Goal: Information Seeking & Learning: Learn about a topic

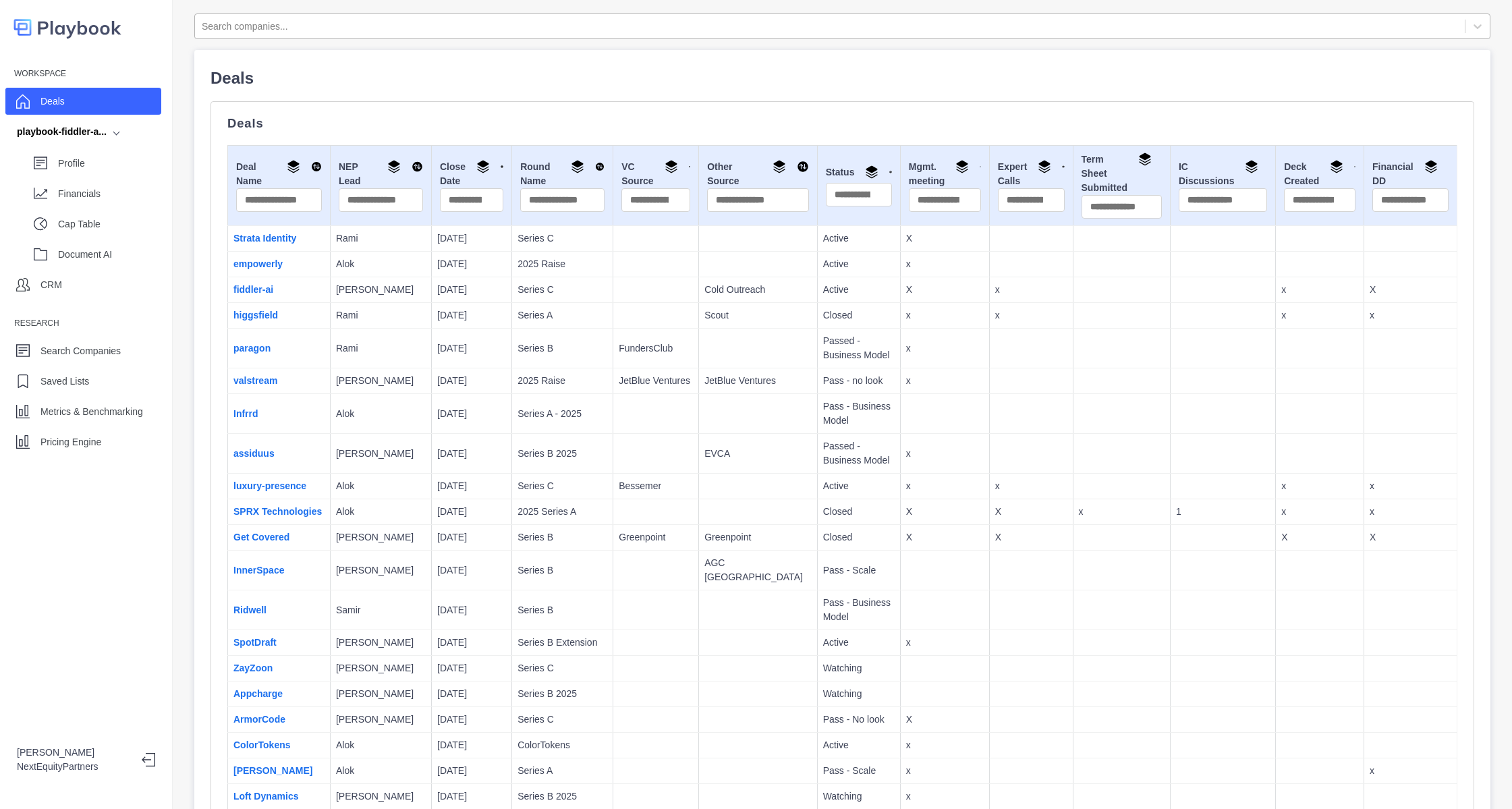
click at [231, 30] on div at bounding box center [830, 26] width 1256 height 17
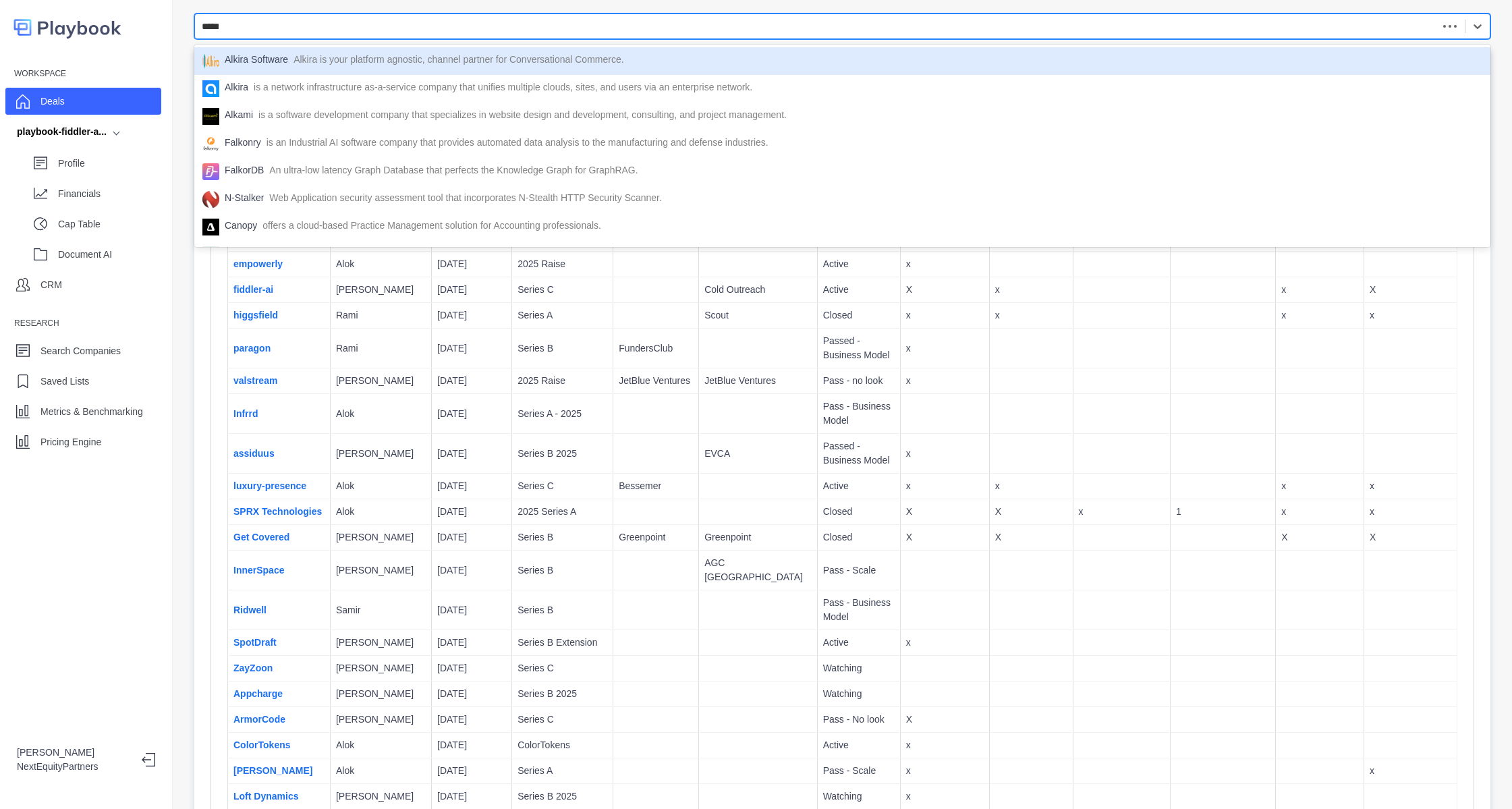
type input "******"
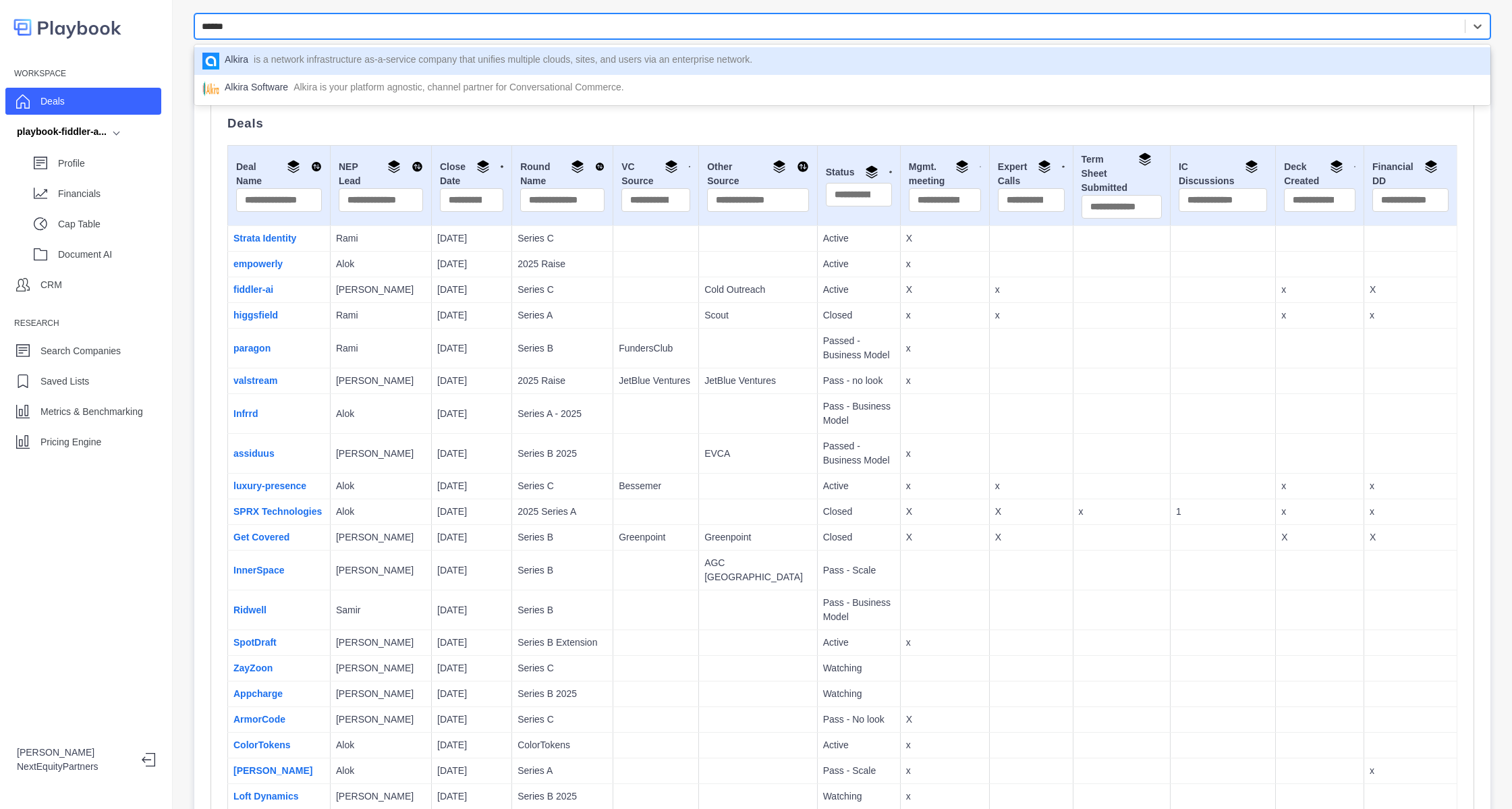
click at [286, 54] on p "is a network infrastructure as-a-service company that unifies multiple clouds, …" at bounding box center [503, 61] width 499 height 17
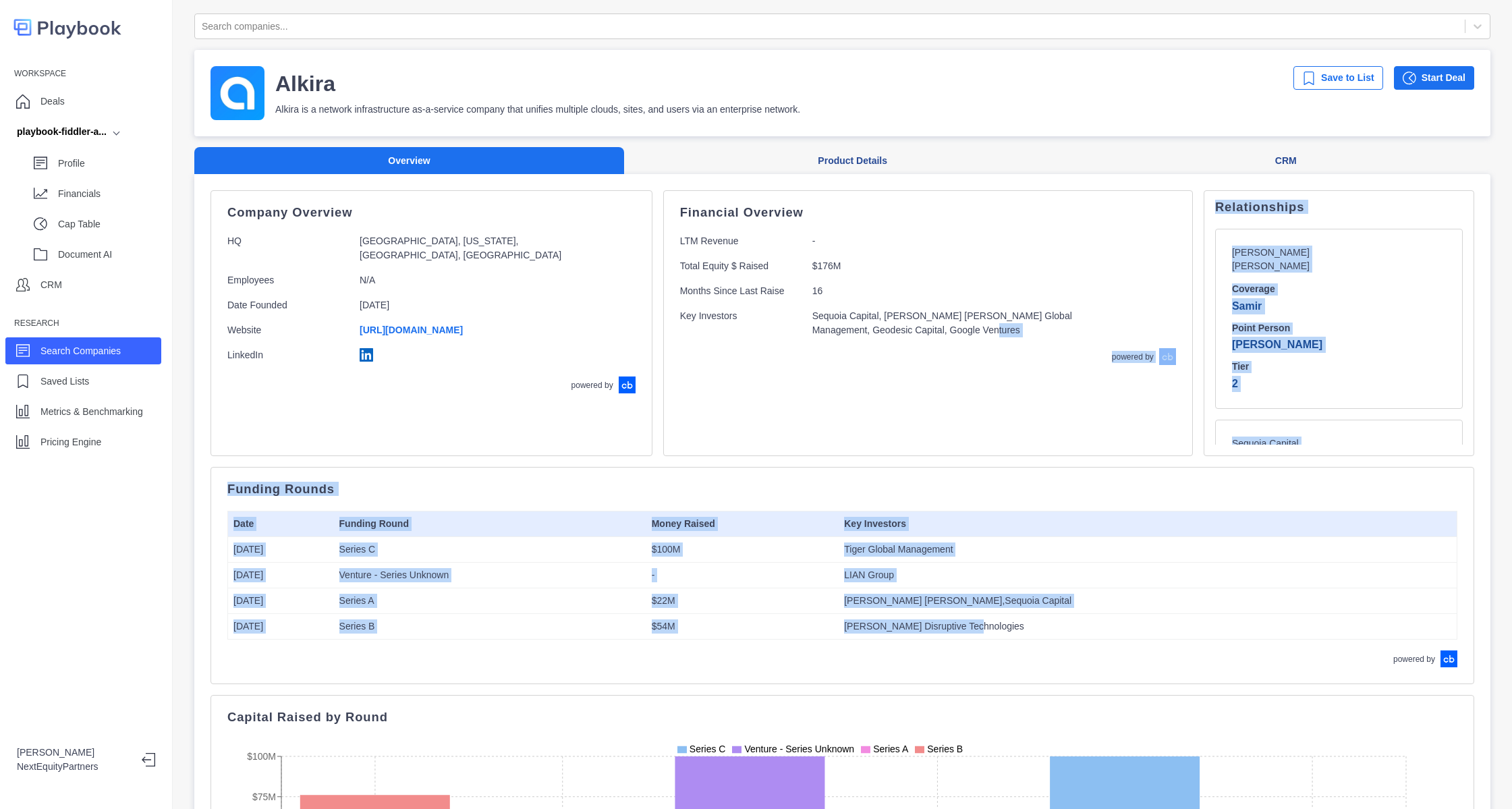
drag, startPoint x: 892, startPoint y: 426, endPoint x: 1199, endPoint y: 637, distance: 372.5
click at [1199, 637] on div "Company Overview HQ [GEOGRAPHIC_DATA], [US_STATE], [GEOGRAPHIC_DATA], [GEOGRAPH…" at bounding box center [842, 738] width 1264 height 1097
click at [1199, 637] on td "[PERSON_NAME] Disruptive Technologies" at bounding box center [1147, 627] width 618 height 26
drag, startPoint x: 1085, startPoint y: 493, endPoint x: 1000, endPoint y: 360, distance: 157.8
click at [1000, 360] on div "Company Overview HQ [GEOGRAPHIC_DATA], [US_STATE], [GEOGRAPHIC_DATA], [GEOGRAPH…" at bounding box center [842, 738] width 1264 height 1097
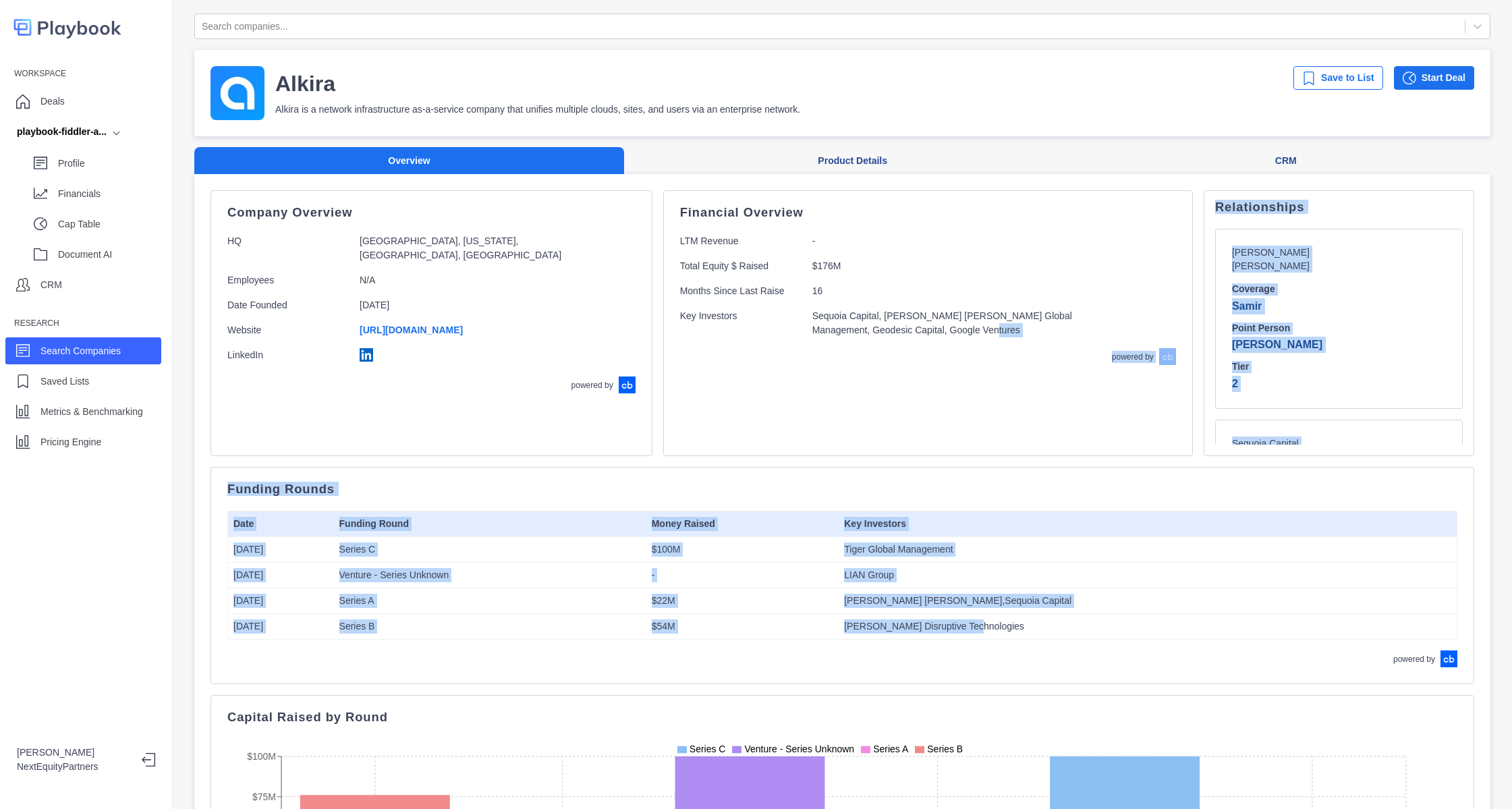
click at [1000, 360] on div "Financial Overview LTM Revenue - Total Equity $ Raised $176M Months Since Last …" at bounding box center [927, 286] width 496 height 158
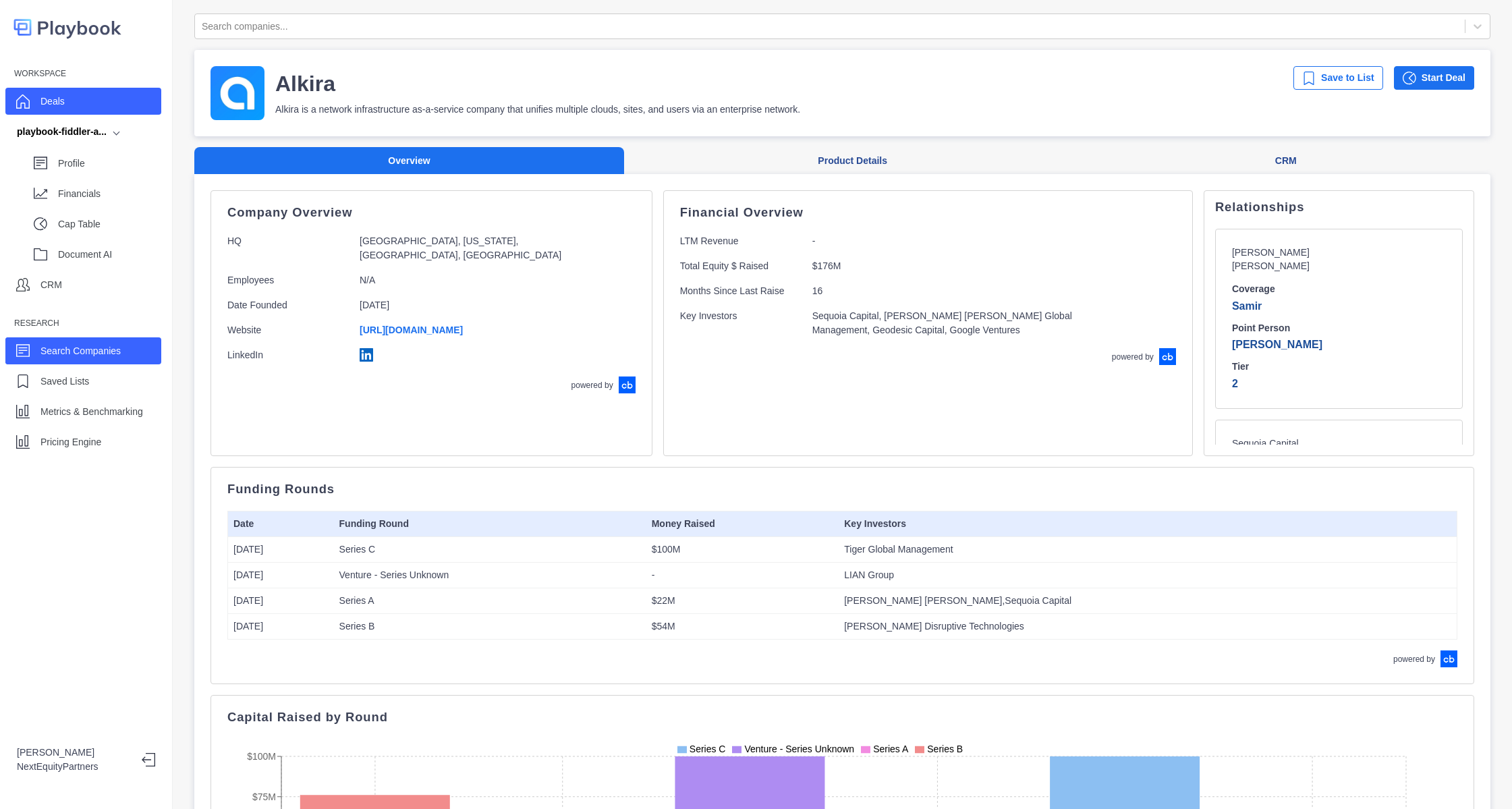
click at [68, 96] on div "Deals" at bounding box center [83, 101] width 156 height 27
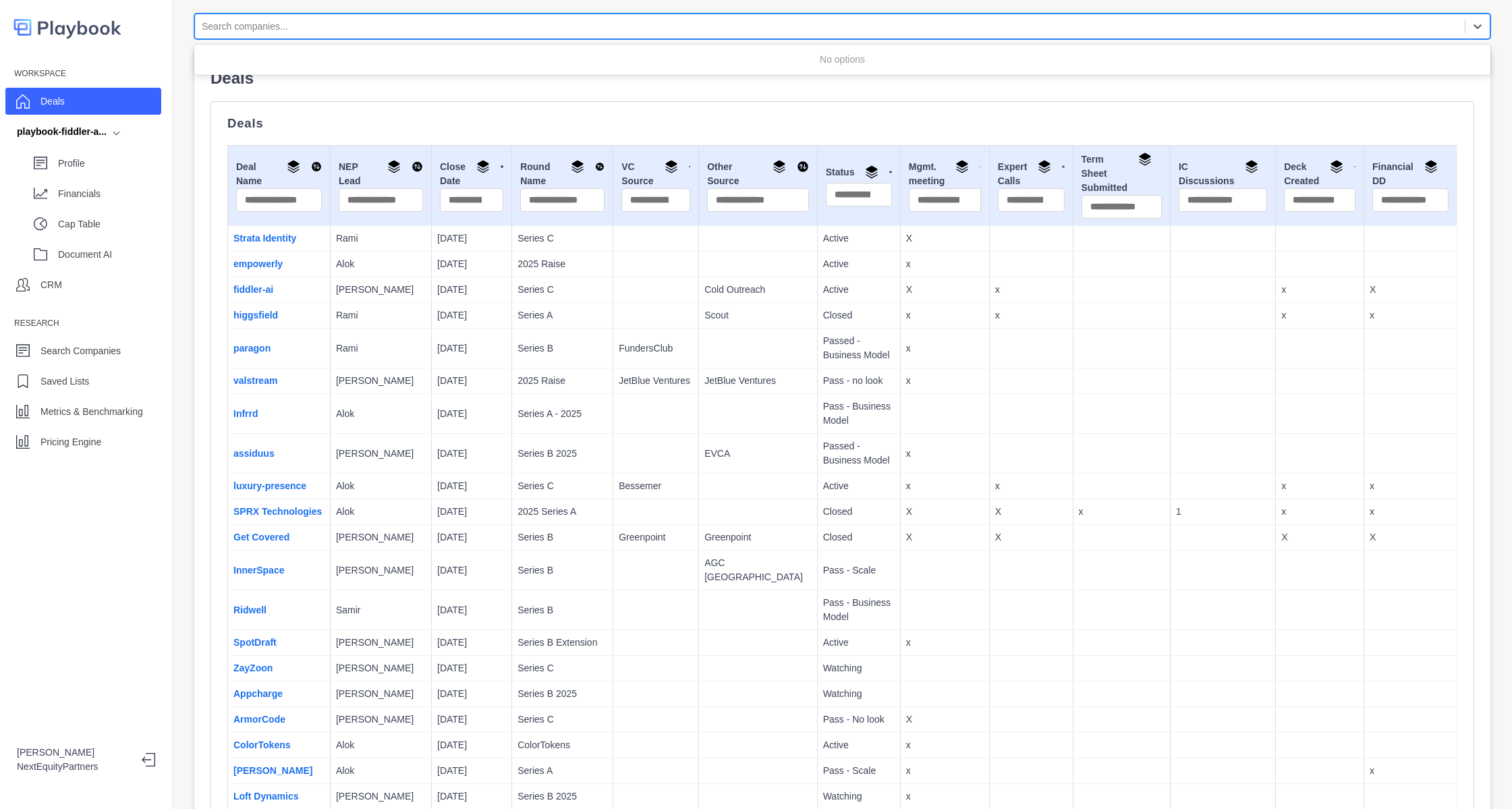
click at [522, 21] on div at bounding box center [830, 26] width 1256 height 17
type input "**********"
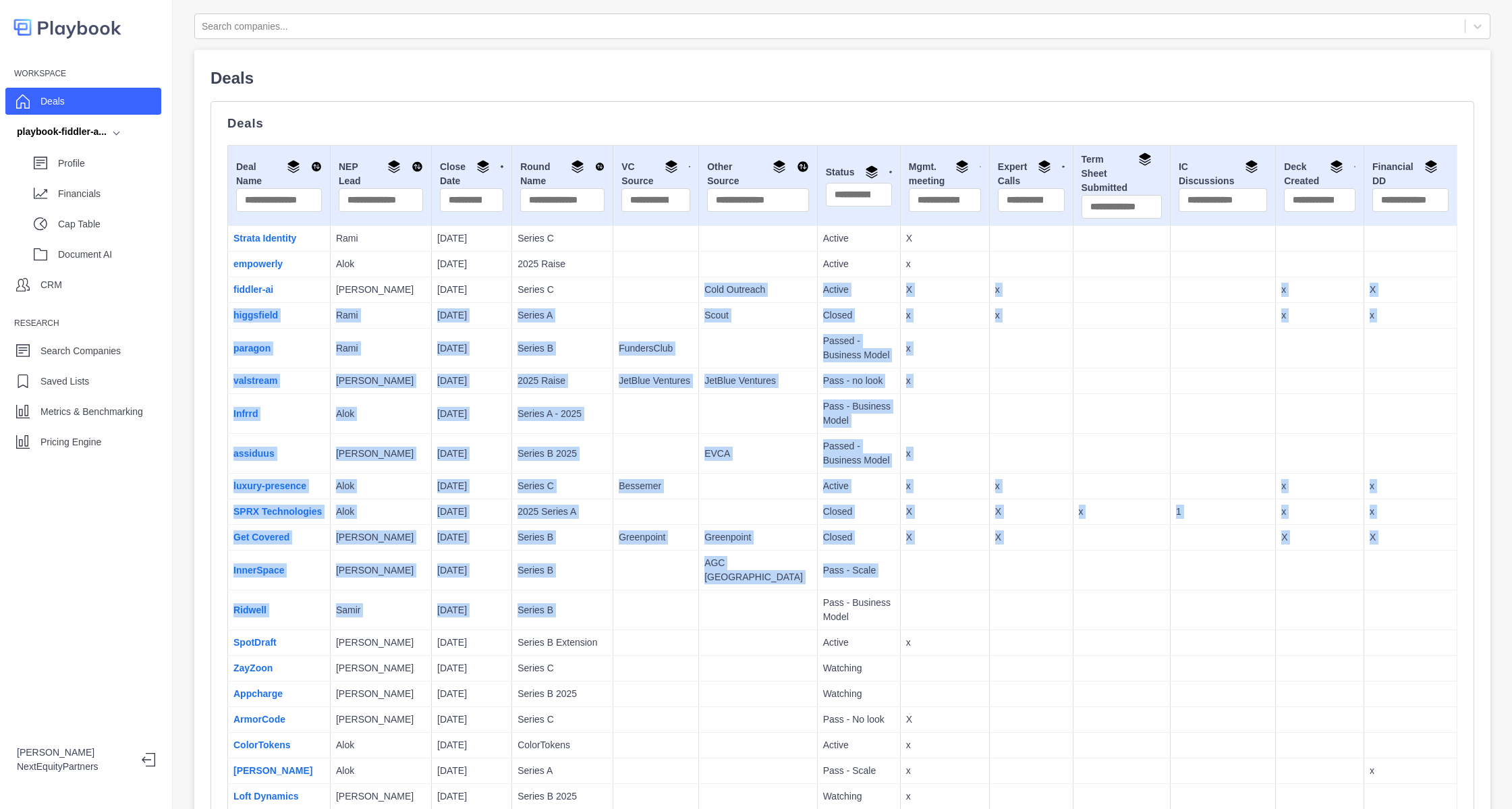
drag, startPoint x: 654, startPoint y: 447, endPoint x: 743, endPoint y: 593, distance: 171.0
click at [743, 593] on td at bounding box center [758, 610] width 119 height 40
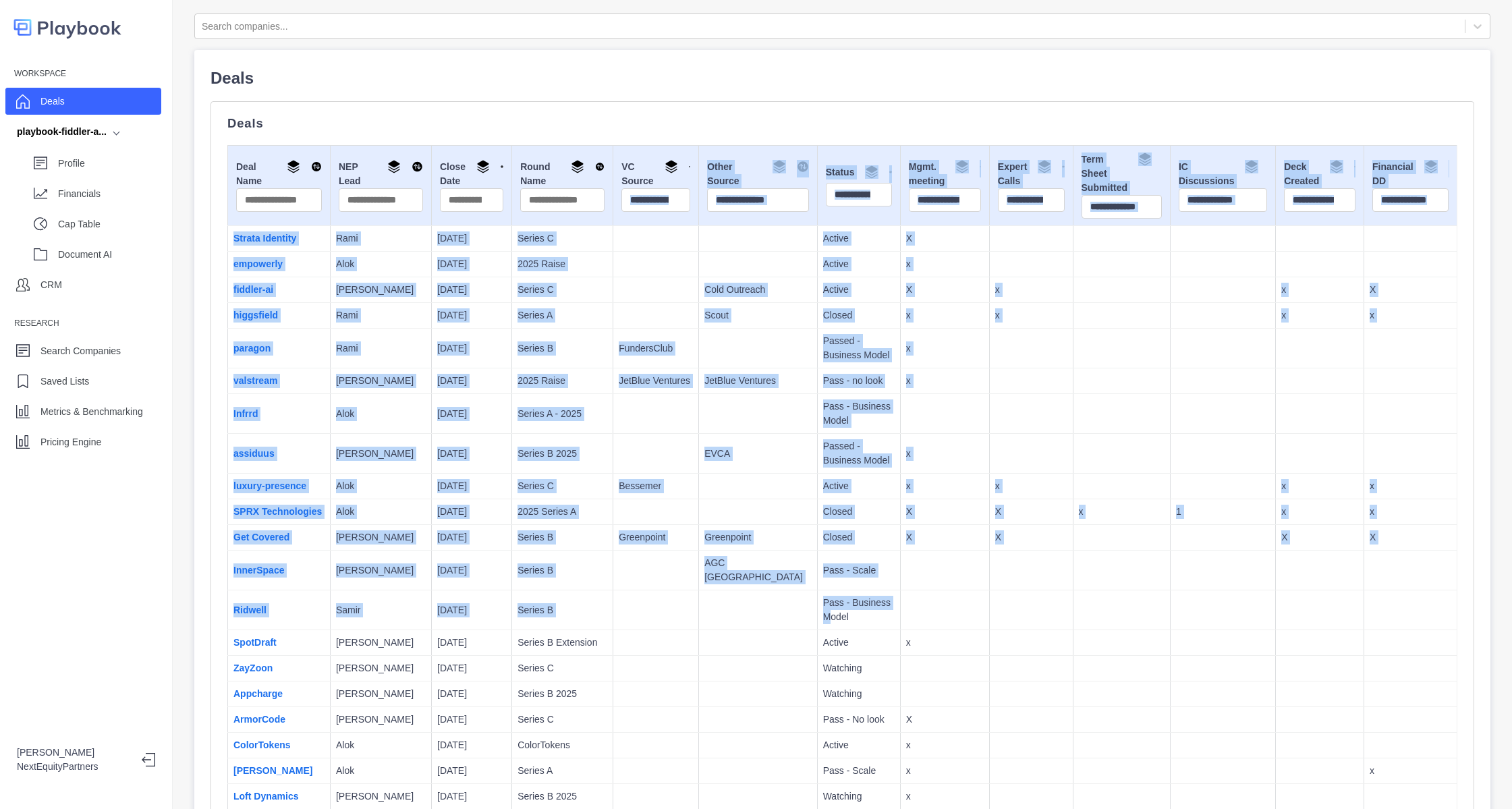
drag, startPoint x: 773, startPoint y: 614, endPoint x: 693, endPoint y: 378, distance: 249.2
click at [732, 443] on td "EVCA" at bounding box center [758, 453] width 119 height 40
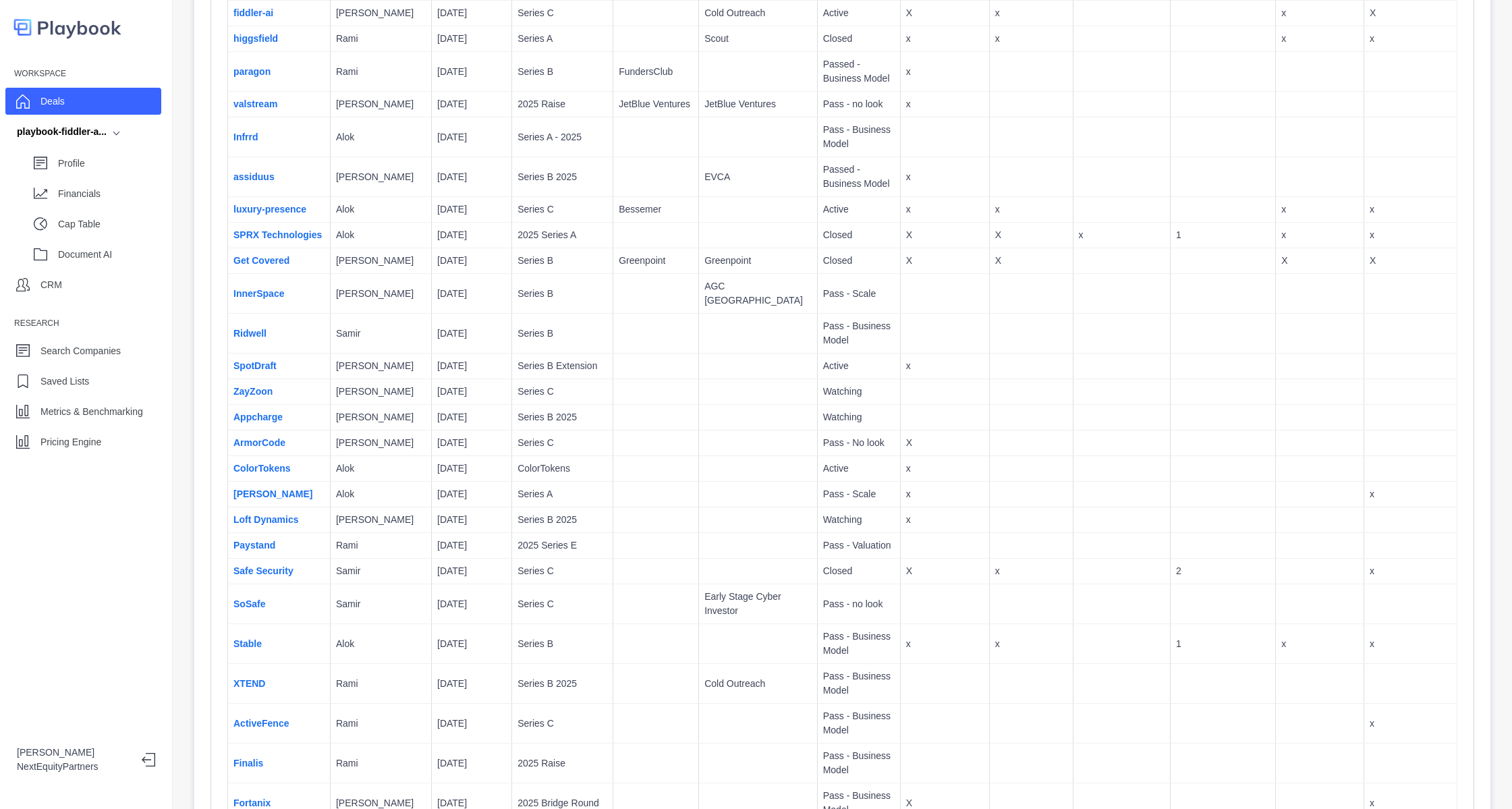
scroll to position [242, 0]
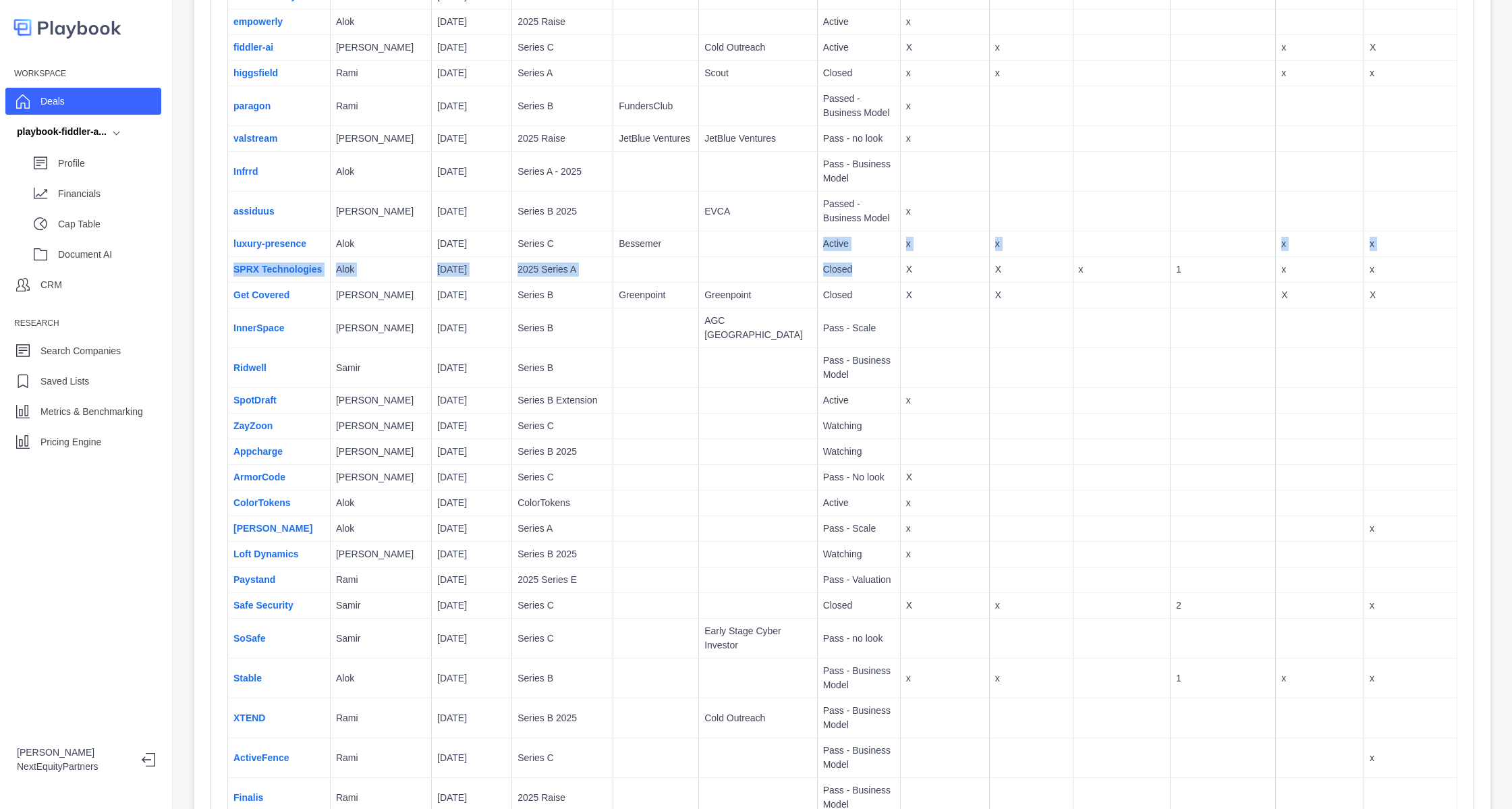
drag, startPoint x: 638, startPoint y: 244, endPoint x: 594, endPoint y: 229, distance: 46.5
click at [613, 229] on td at bounding box center [656, 211] width 85 height 40
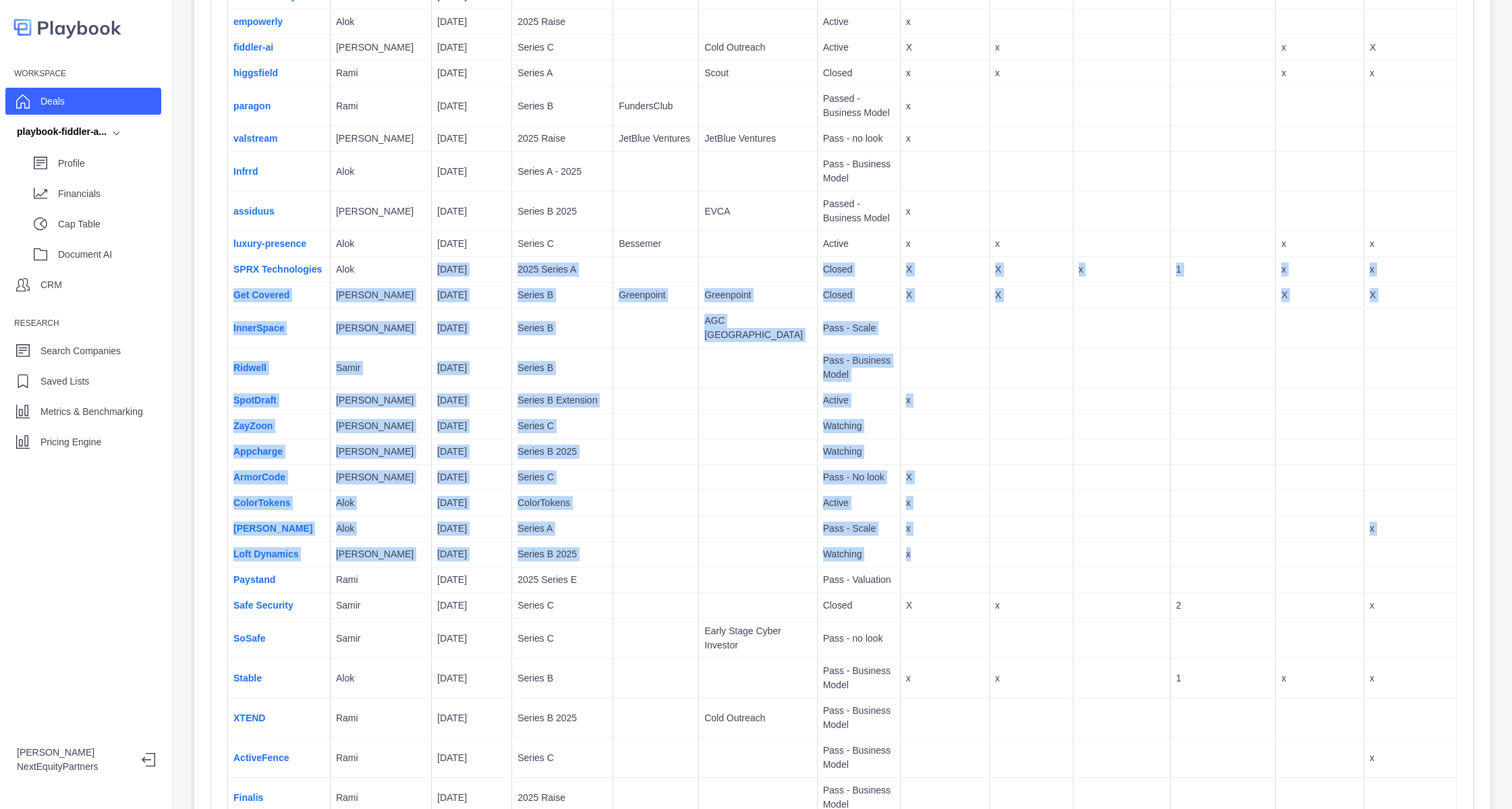
drag, startPoint x: 355, startPoint y: 268, endPoint x: 1007, endPoint y: 559, distance: 714.0
click at [1007, 559] on td at bounding box center [1030, 555] width 83 height 26
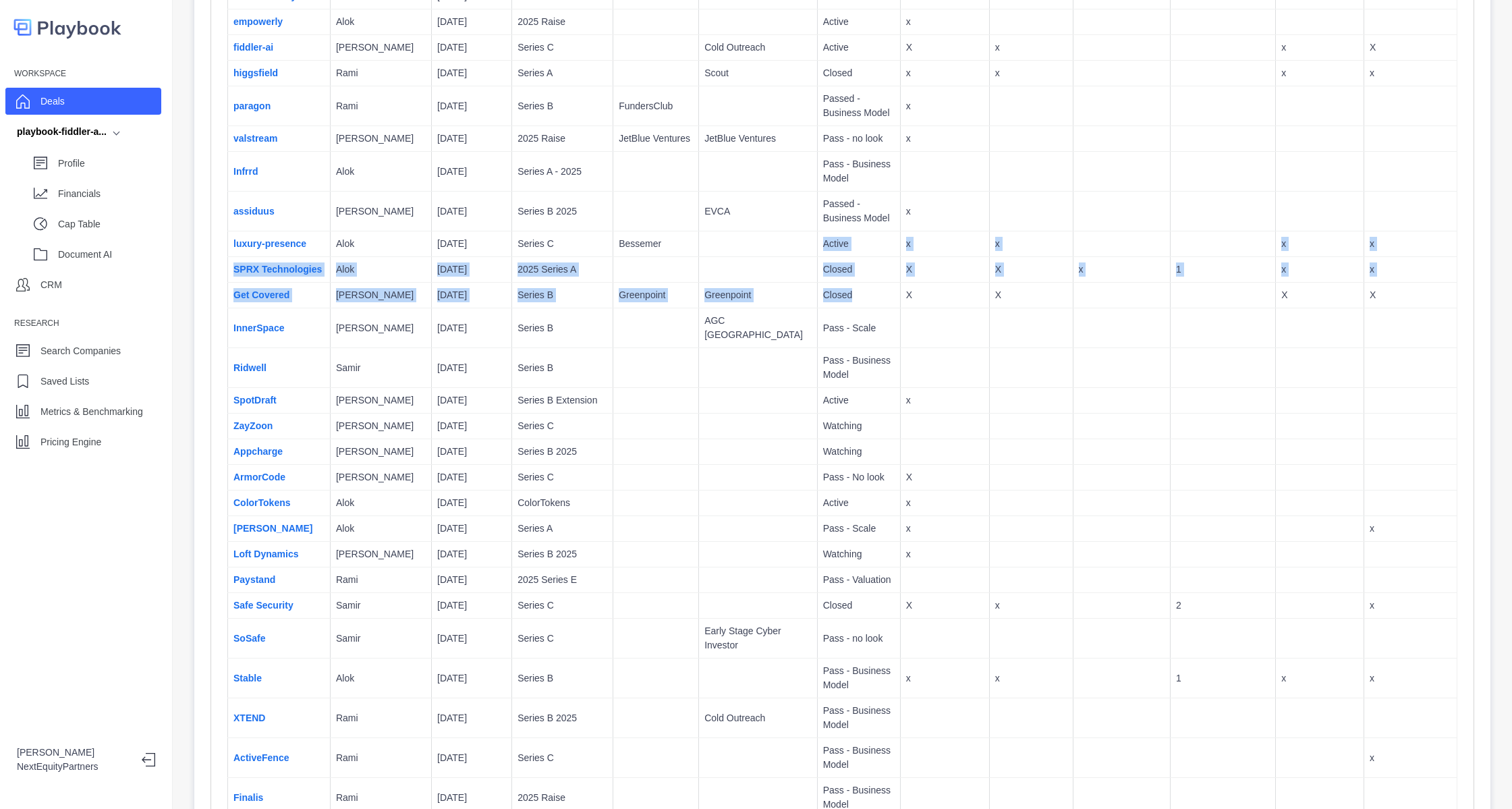
drag, startPoint x: 821, startPoint y: 312, endPoint x: 738, endPoint y: 250, distance: 103.6
click at [823, 274] on p "Closed" at bounding box center [858, 269] width 71 height 14
drag, startPoint x: 819, startPoint y: 282, endPoint x: 694, endPoint y: 247, distance: 129.8
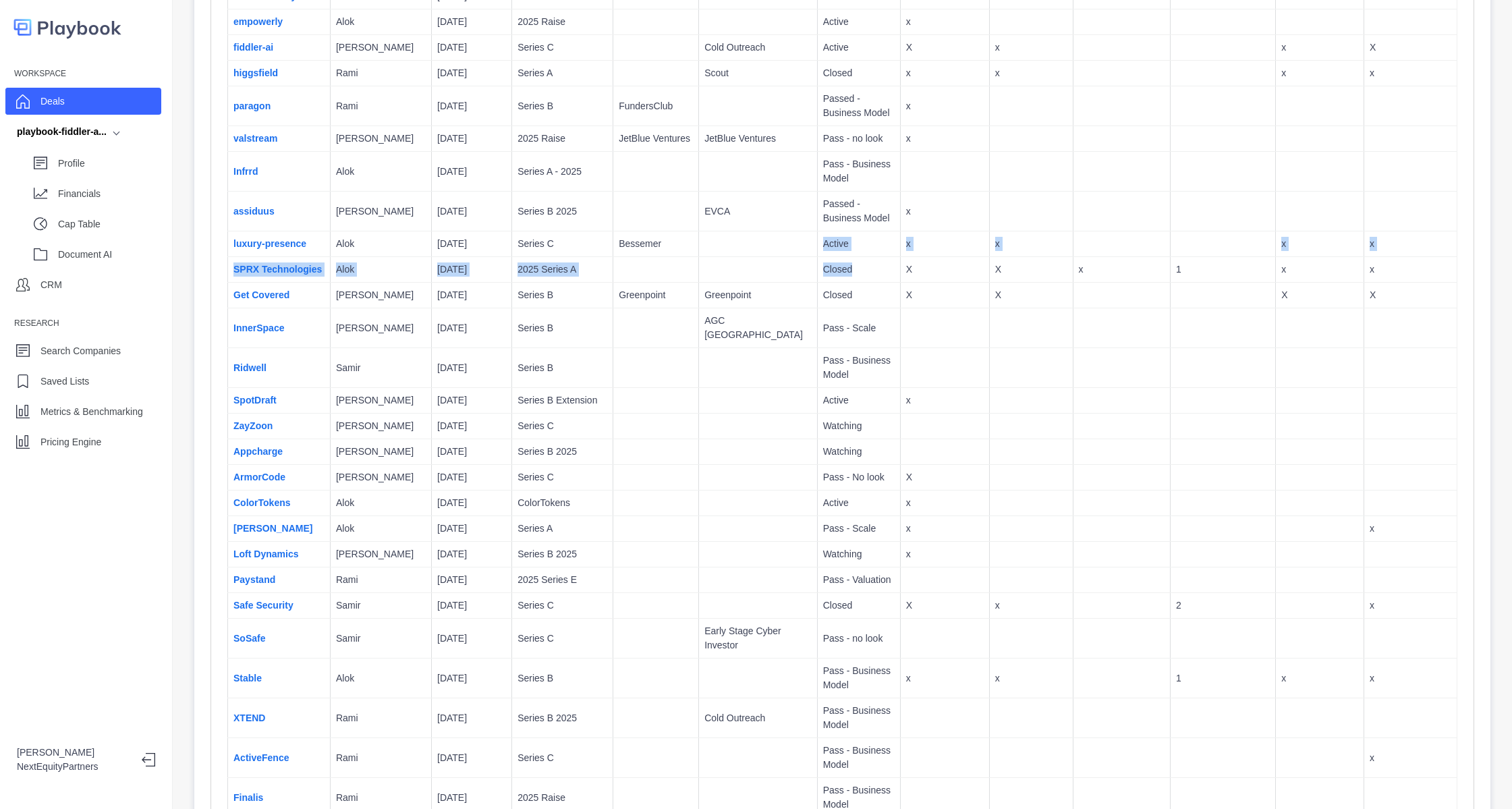
click at [699, 260] on td at bounding box center [758, 270] width 119 height 26
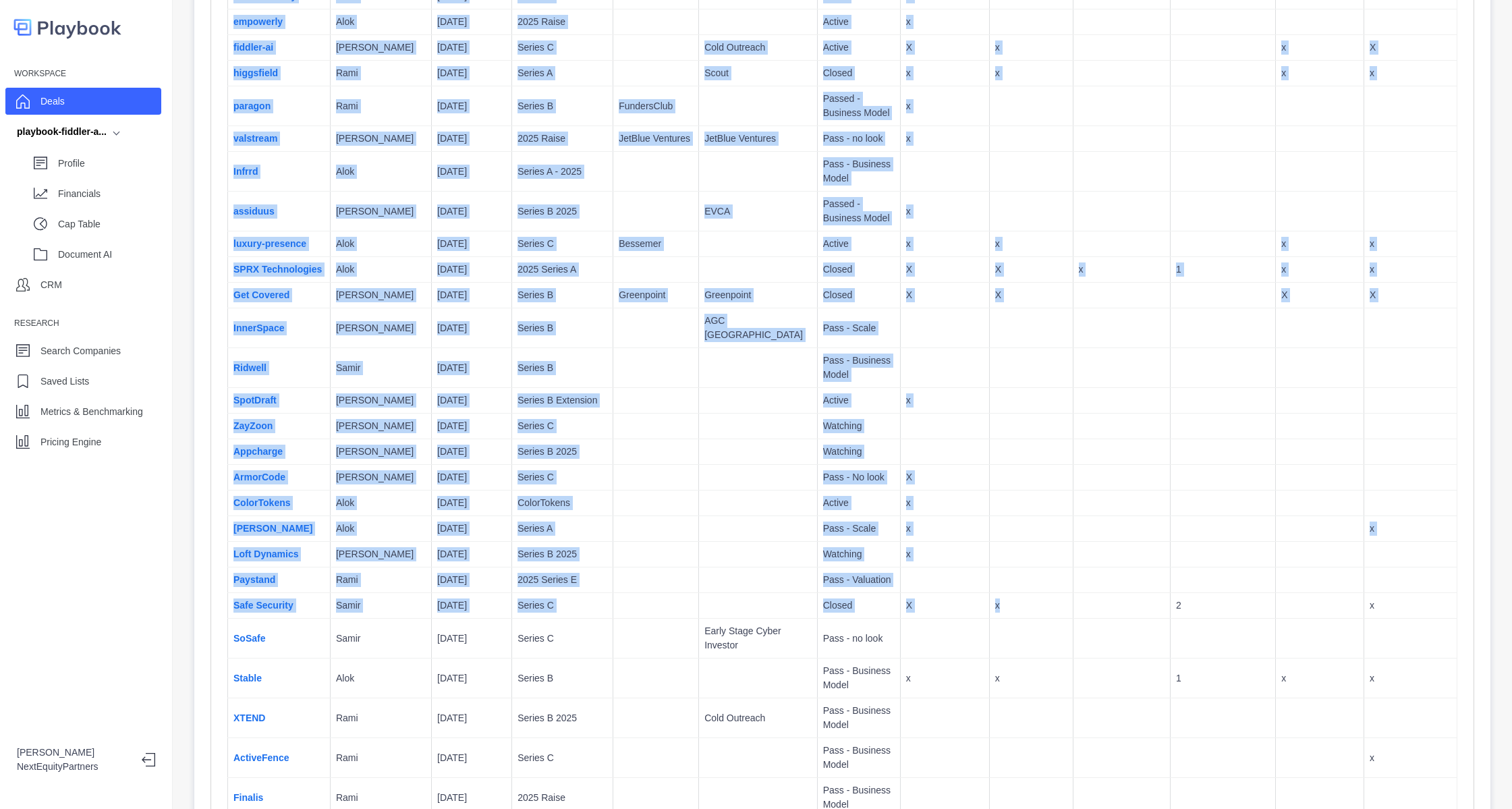
drag, startPoint x: 213, startPoint y: 274, endPoint x: 977, endPoint y: 612, distance: 835.4
click at [995, 608] on p "x" at bounding box center [1031, 605] width 72 height 14
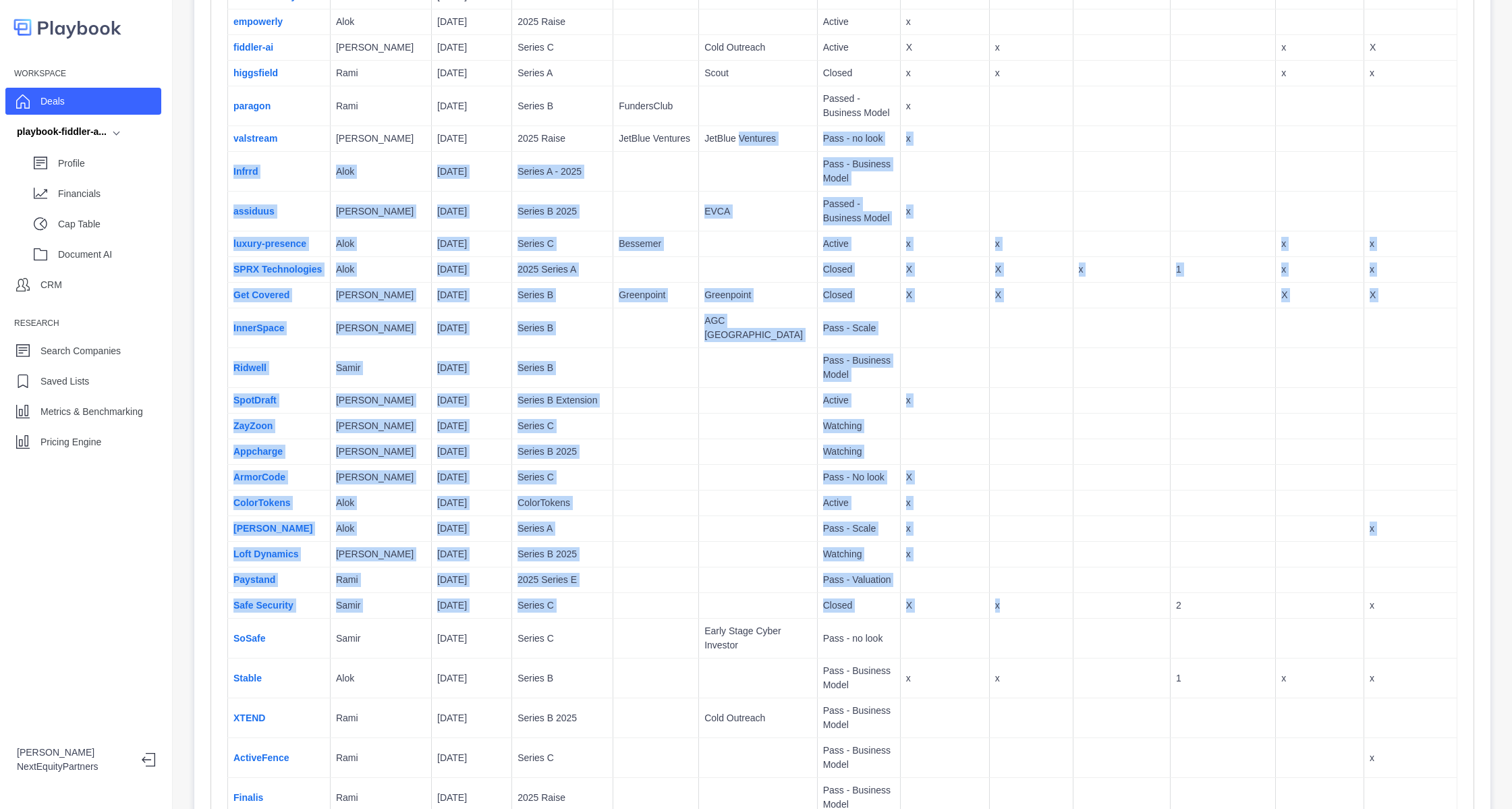
drag, startPoint x: 938, startPoint y: 559, endPoint x: 718, endPoint y: 135, distance: 477.7
click at [718, 136] on p "JetBlue Ventures" at bounding box center [758, 138] width 107 height 14
click at [817, 283] on td "Closed" at bounding box center [858, 270] width 83 height 26
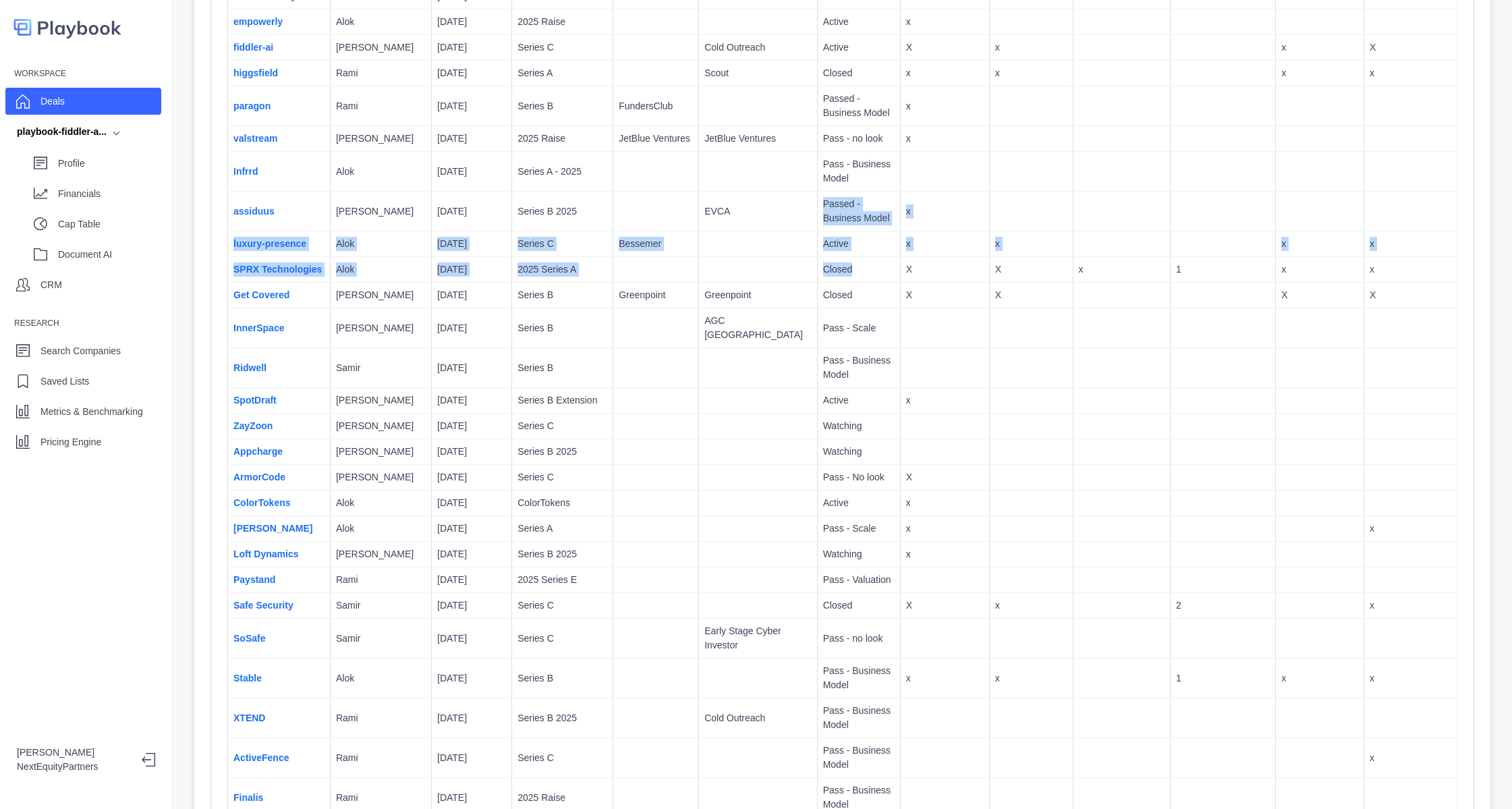
drag, startPoint x: 793, startPoint y: 264, endPoint x: 718, endPoint y: 223, distance: 85.5
click at [738, 254] on td at bounding box center [758, 244] width 119 height 26
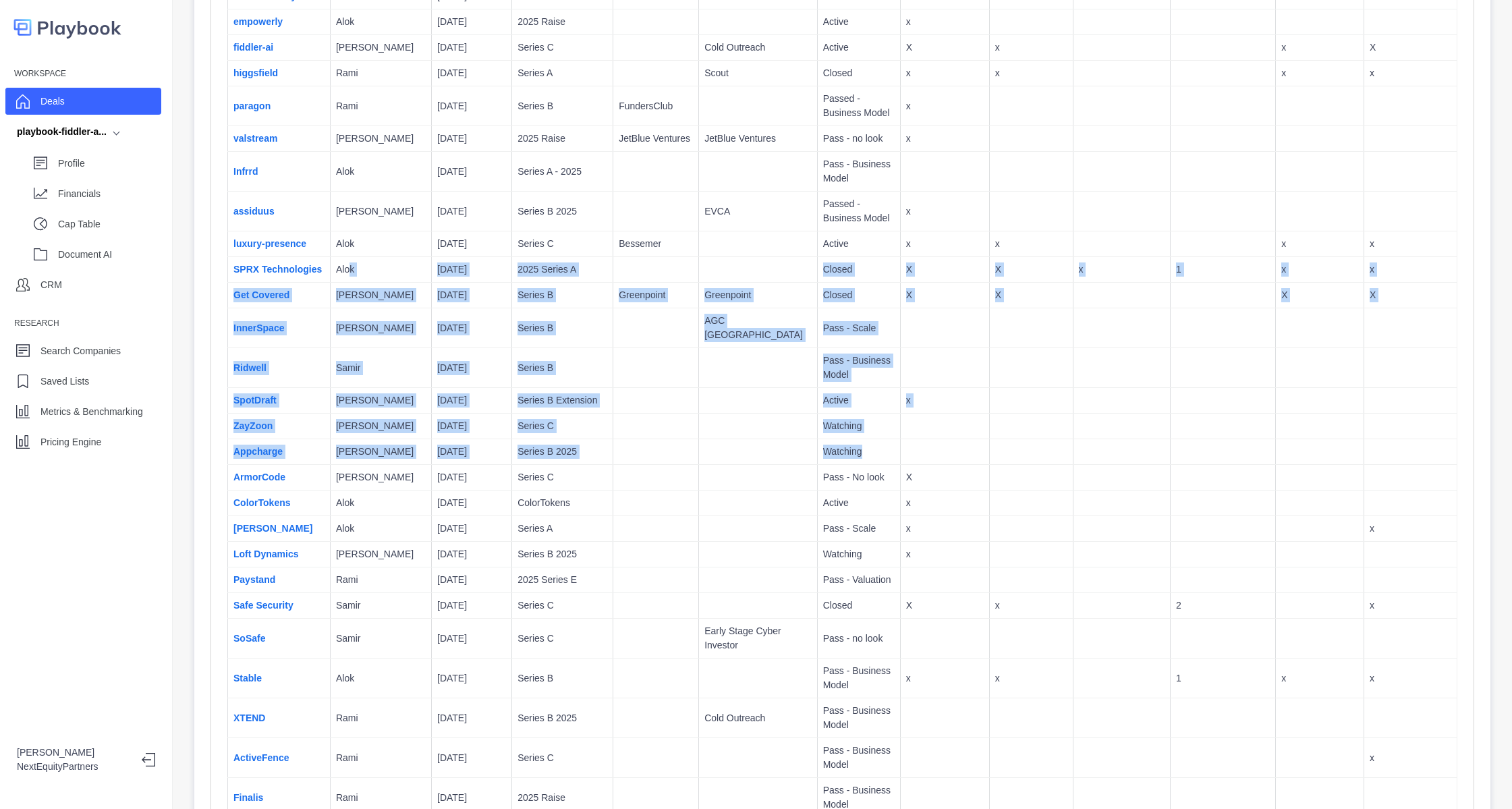
drag, startPoint x: 343, startPoint y: 278, endPoint x: 883, endPoint y: 441, distance: 564.1
click at [900, 441] on td at bounding box center [944, 452] width 89 height 26
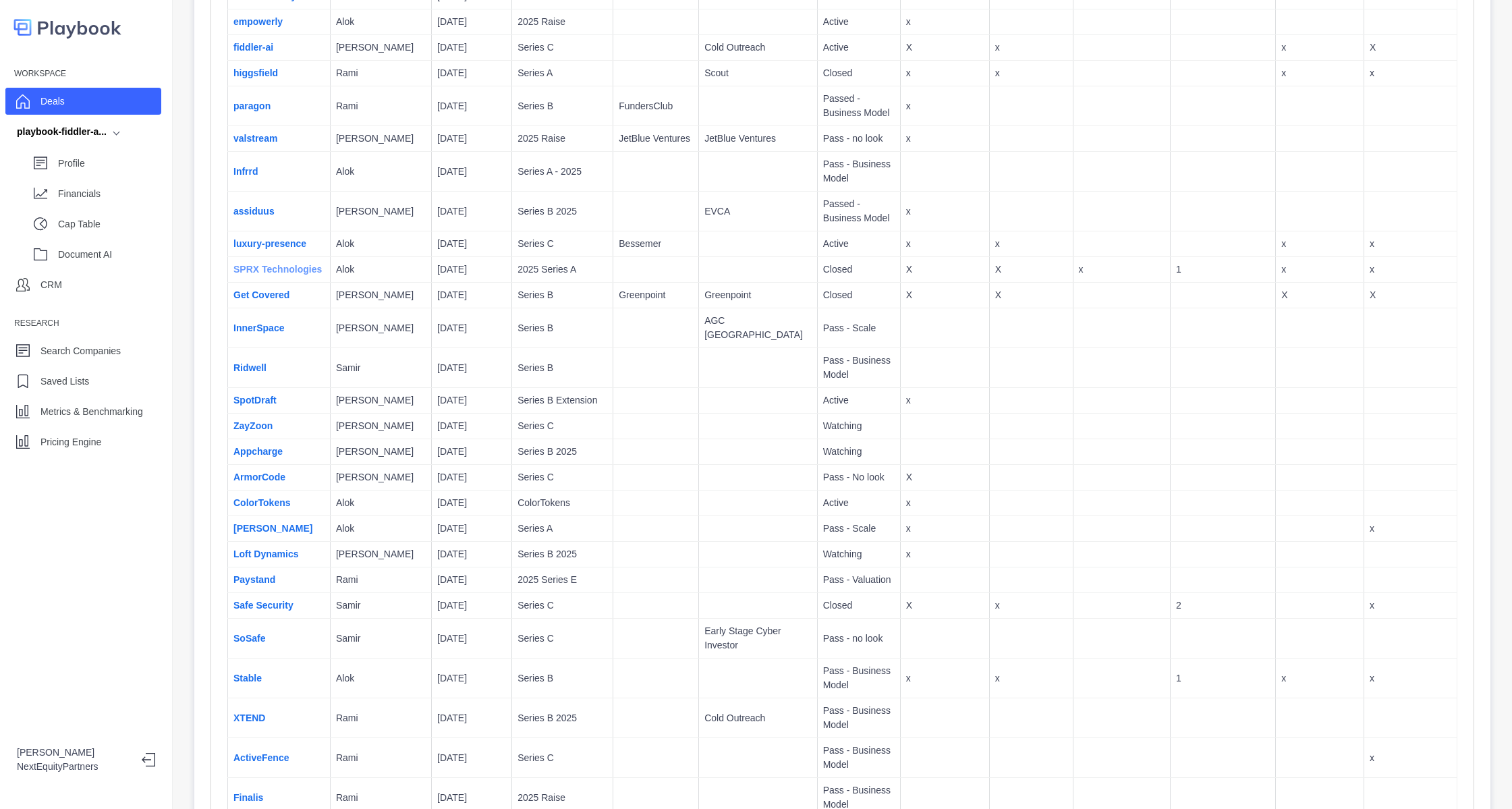
click at [242, 266] on link "SPRX Technologies" at bounding box center [277, 269] width 88 height 11
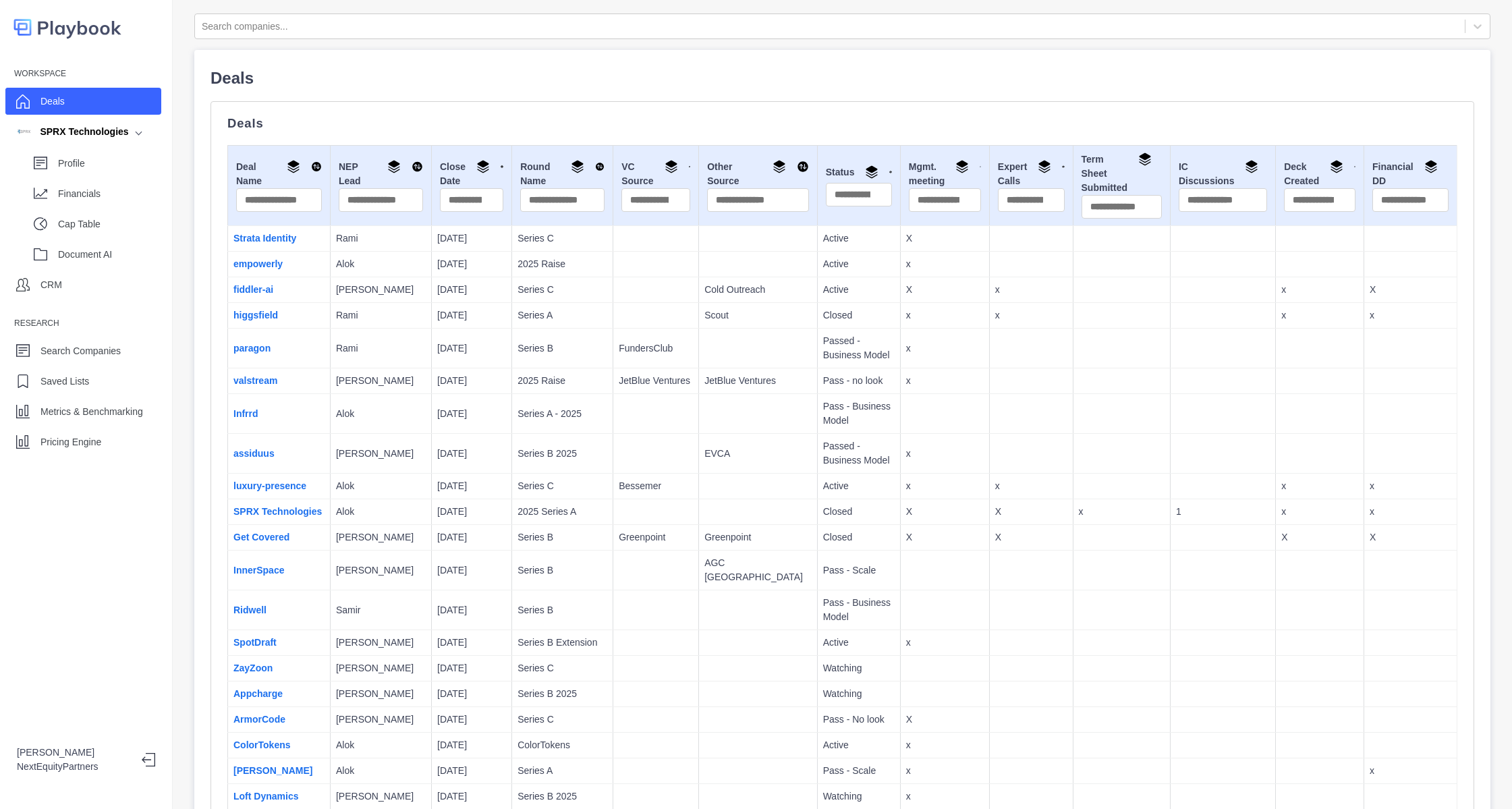
click at [484, 550] on td "7/30/2025" at bounding box center [471, 538] width 80 height 26
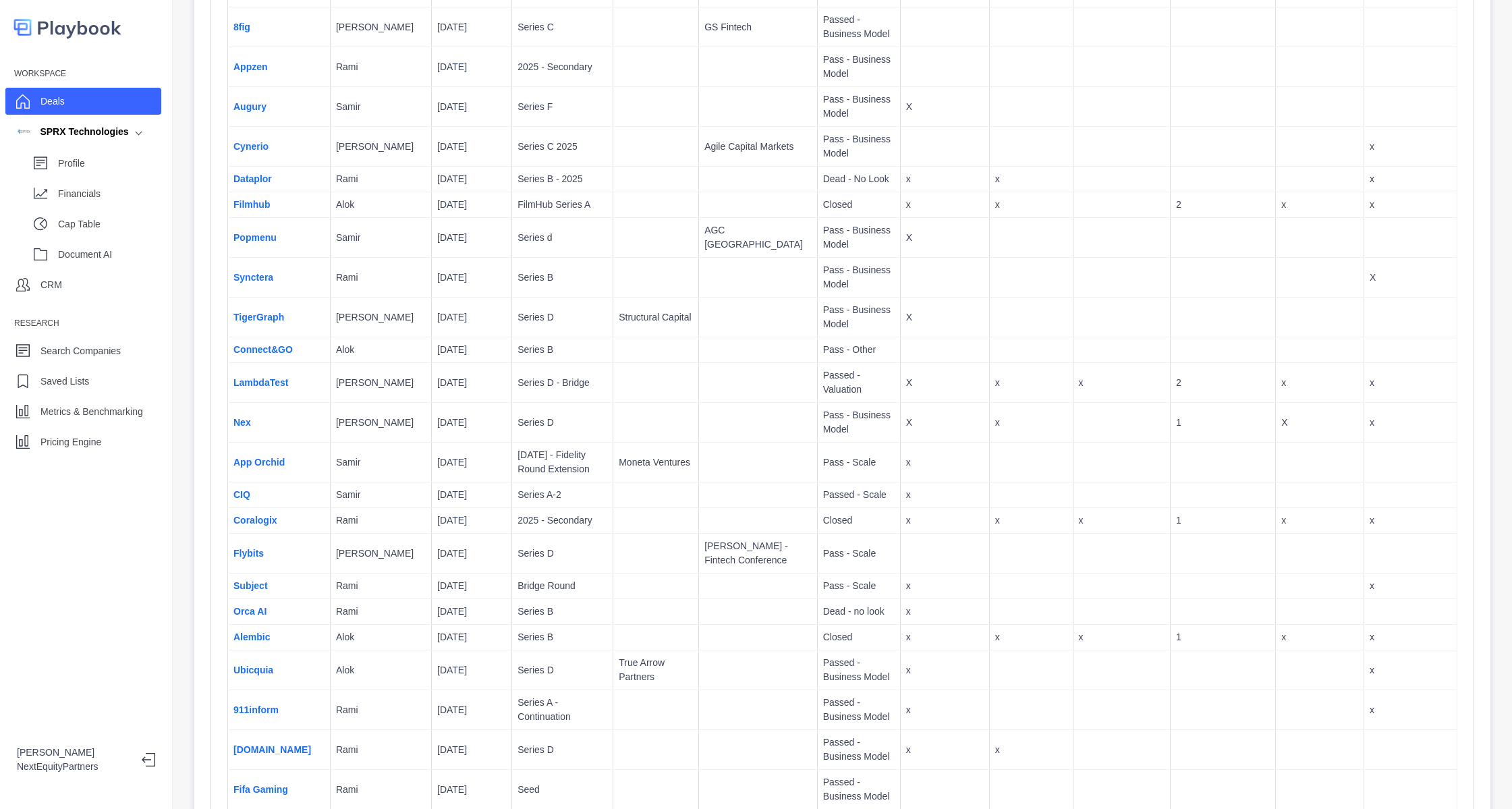
scroll to position [1548, 0]
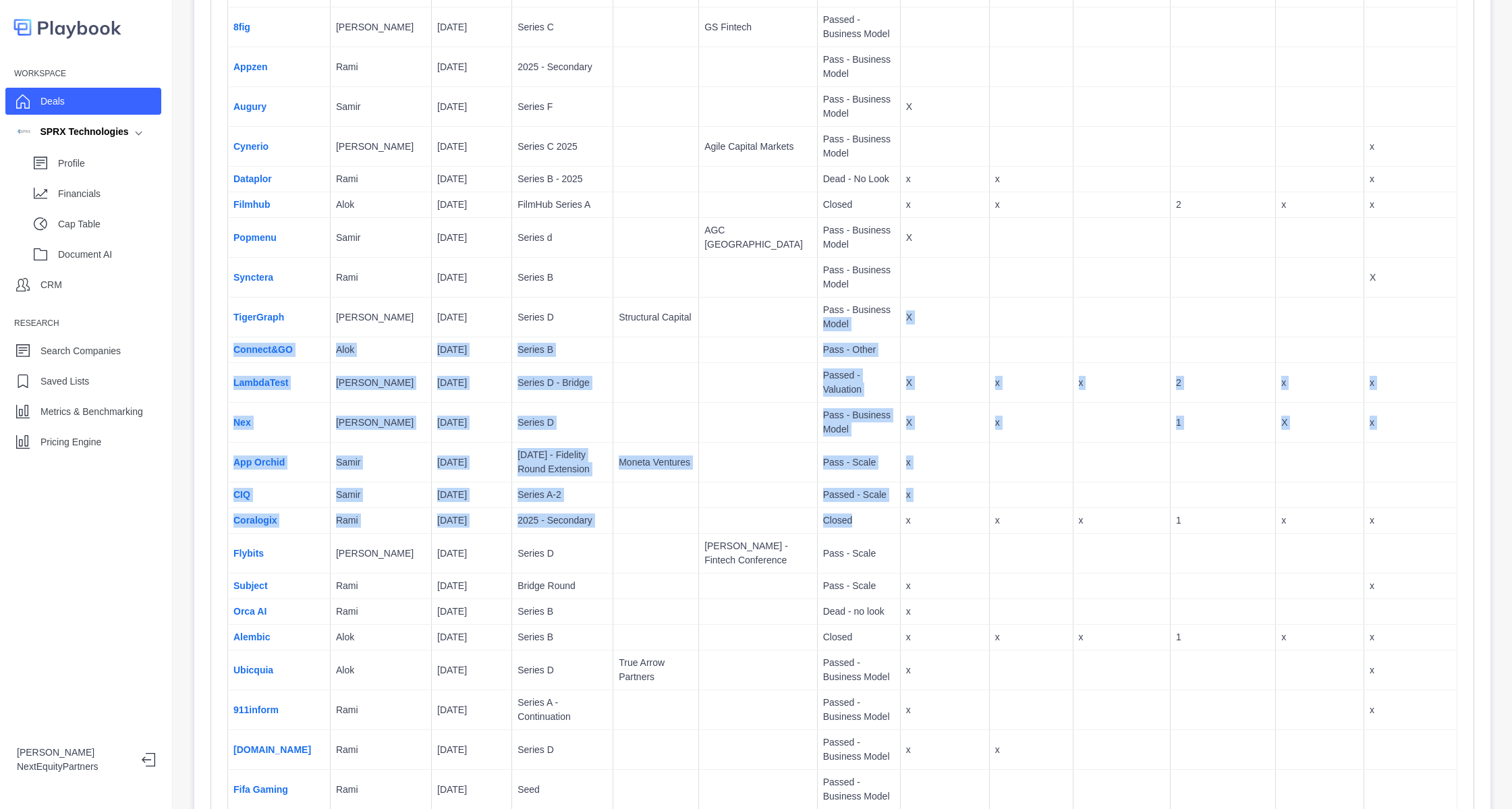
drag, startPoint x: 835, startPoint y: 508, endPoint x: 769, endPoint y: 332, distance: 188.0
click at [817, 332] on td "Pass - Business Model" at bounding box center [858, 318] width 83 height 40
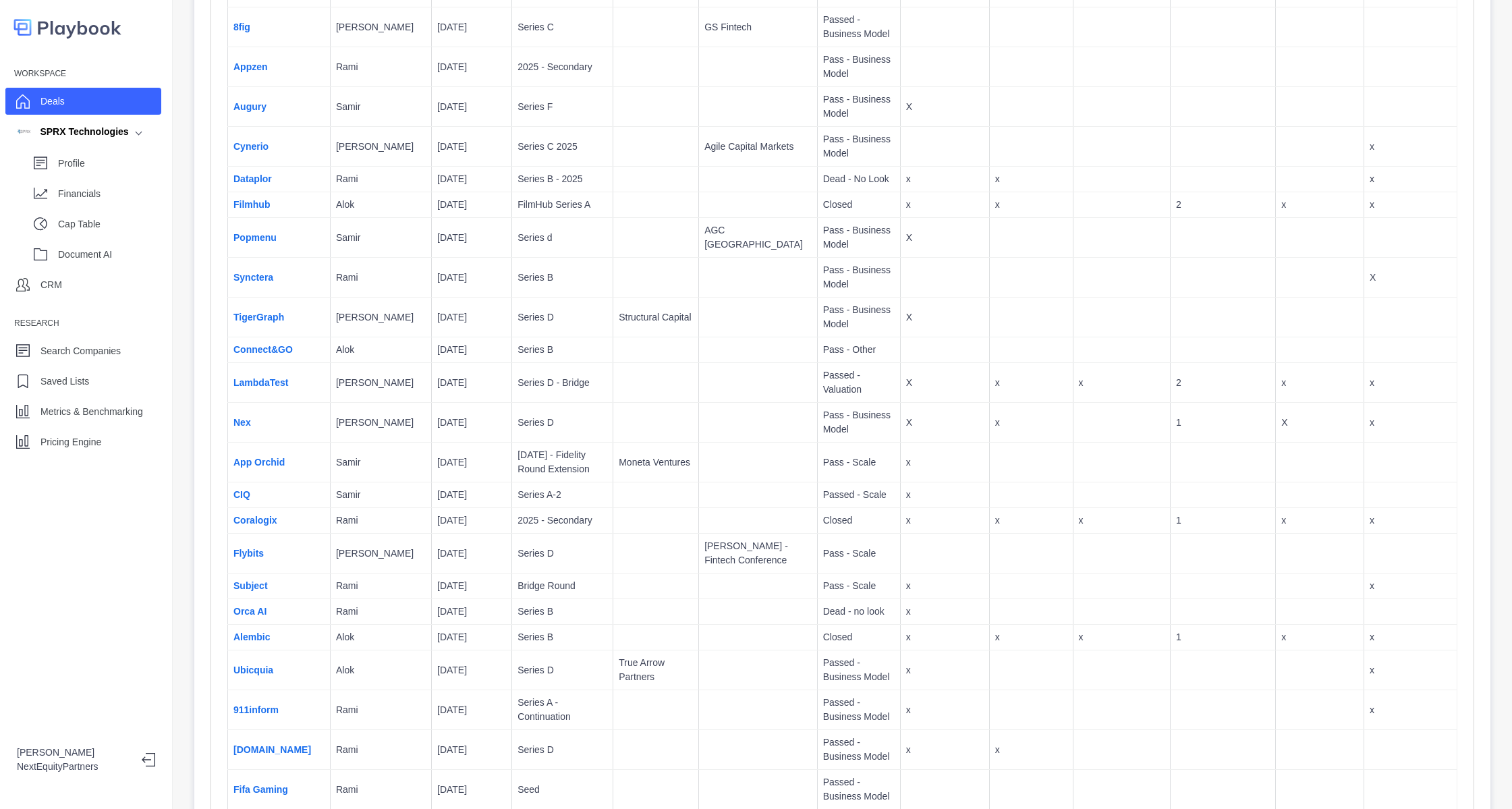
scroll to position [1779, 0]
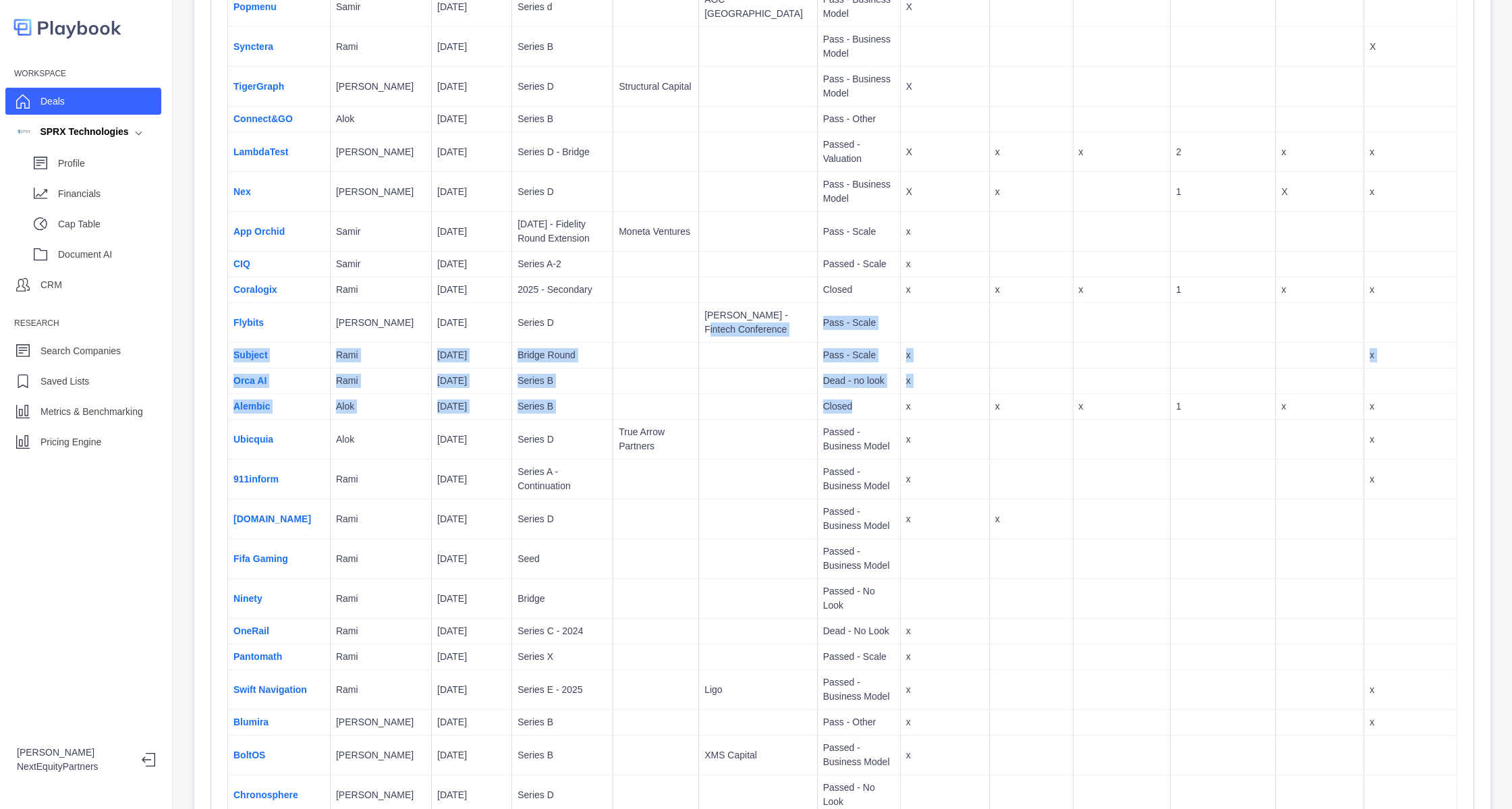
drag, startPoint x: 799, startPoint y: 385, endPoint x: 748, endPoint y: 270, distance: 125.8
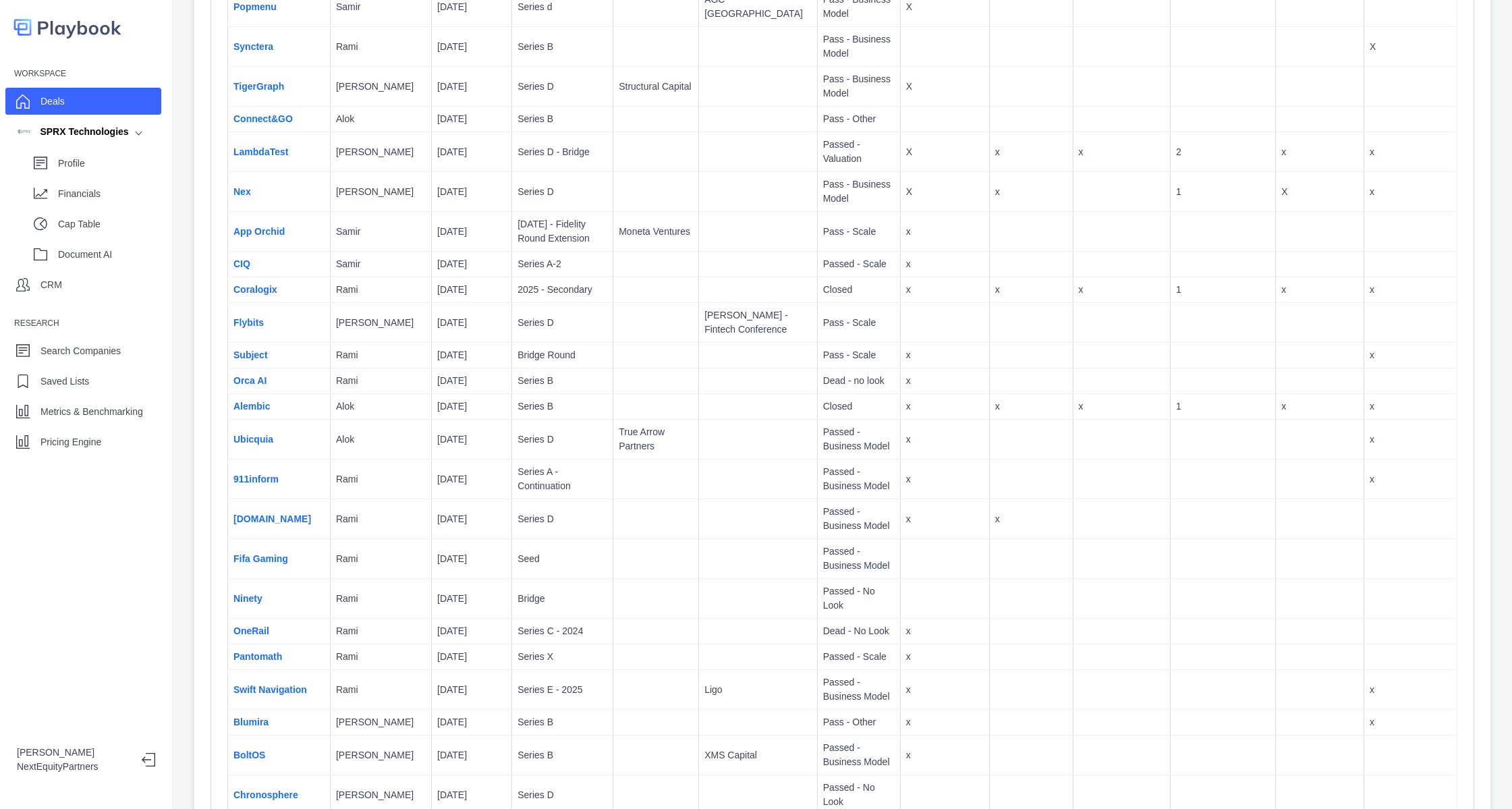
click at [748, 278] on td at bounding box center [758, 290] width 119 height 26
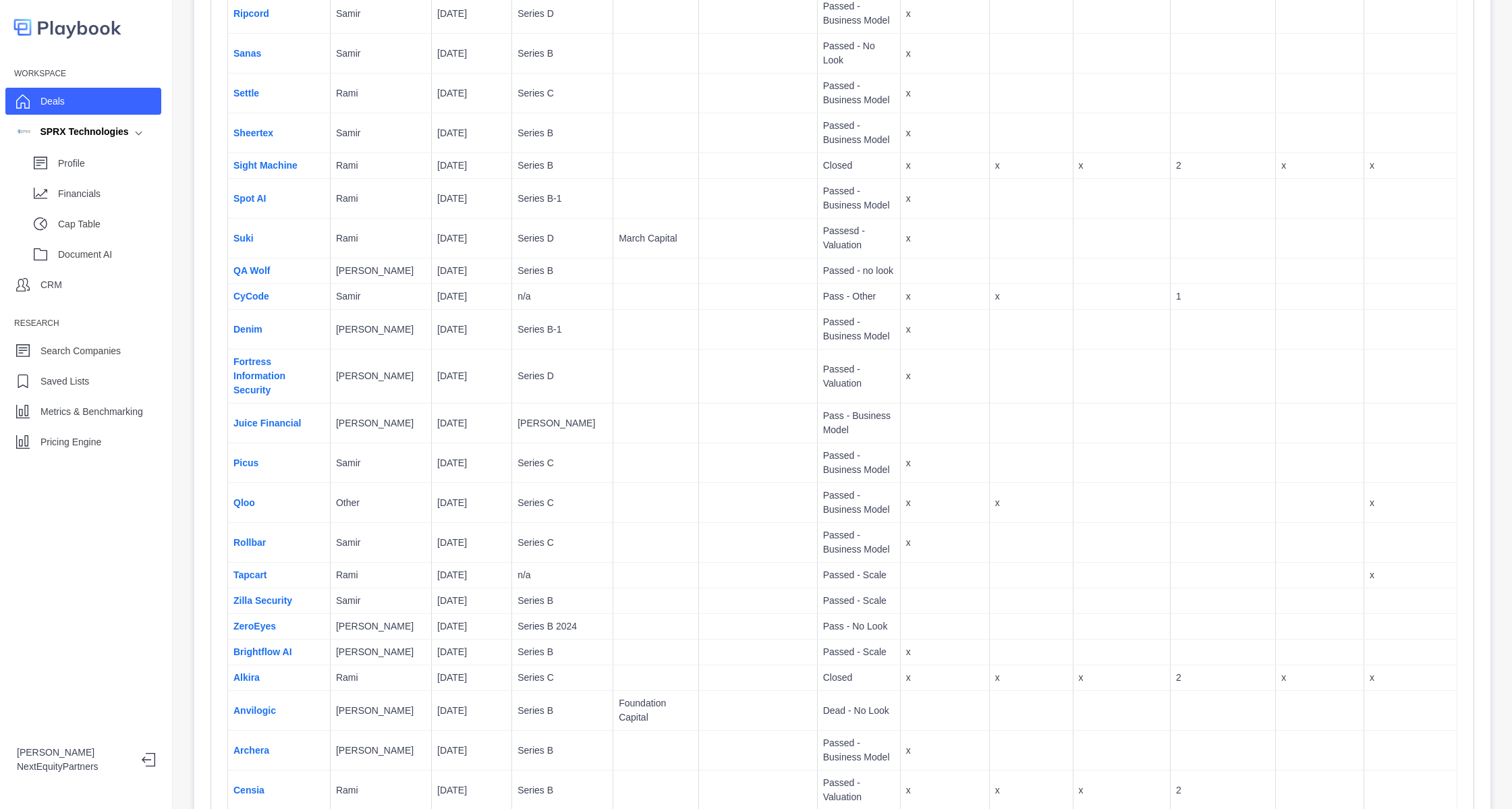
scroll to position [3833, 0]
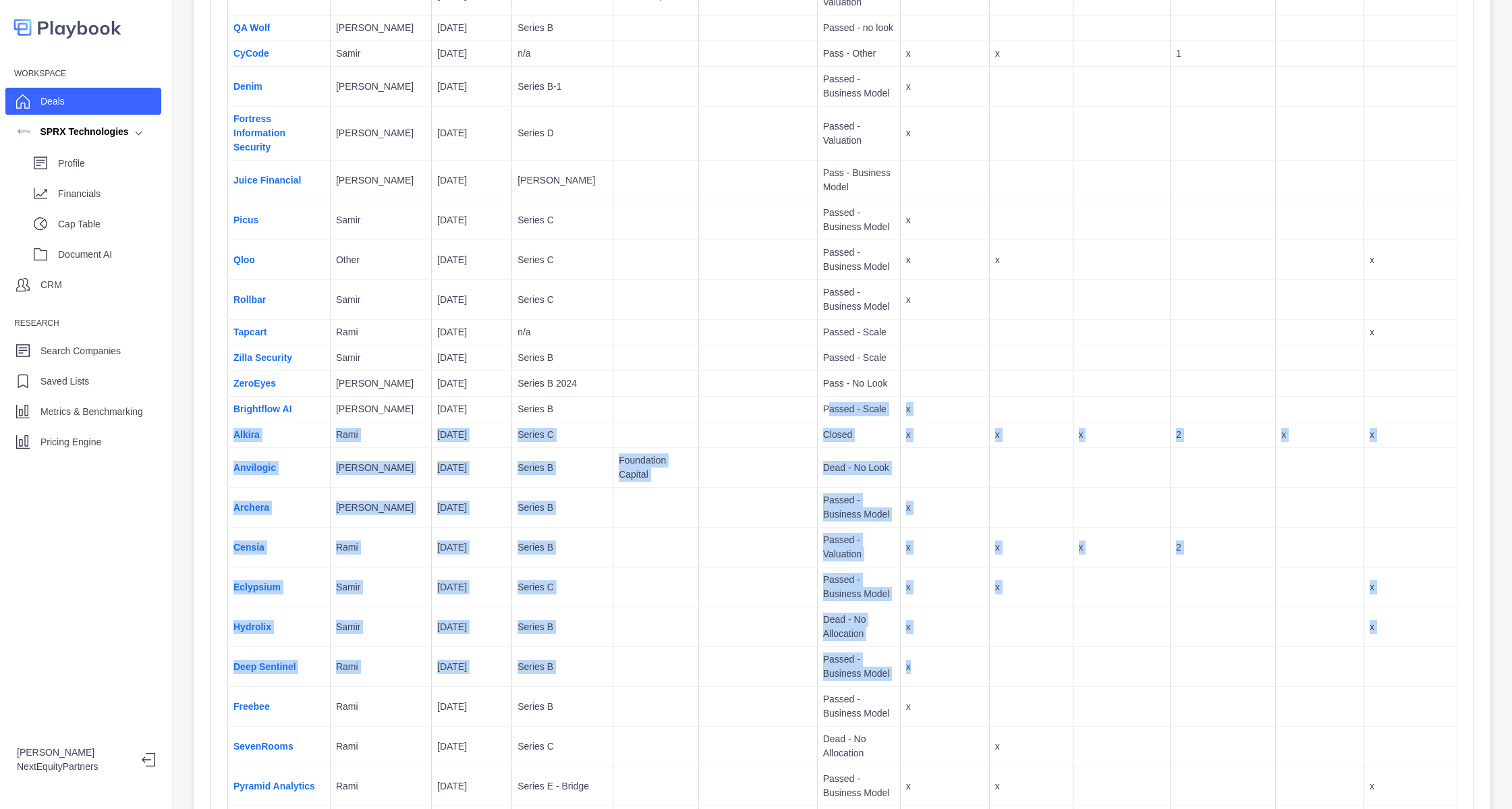
drag, startPoint x: 773, startPoint y: 326, endPoint x: 1046, endPoint y: 575, distance: 369.5
click at [1072, 647] on td at bounding box center [1121, 667] width 97 height 40
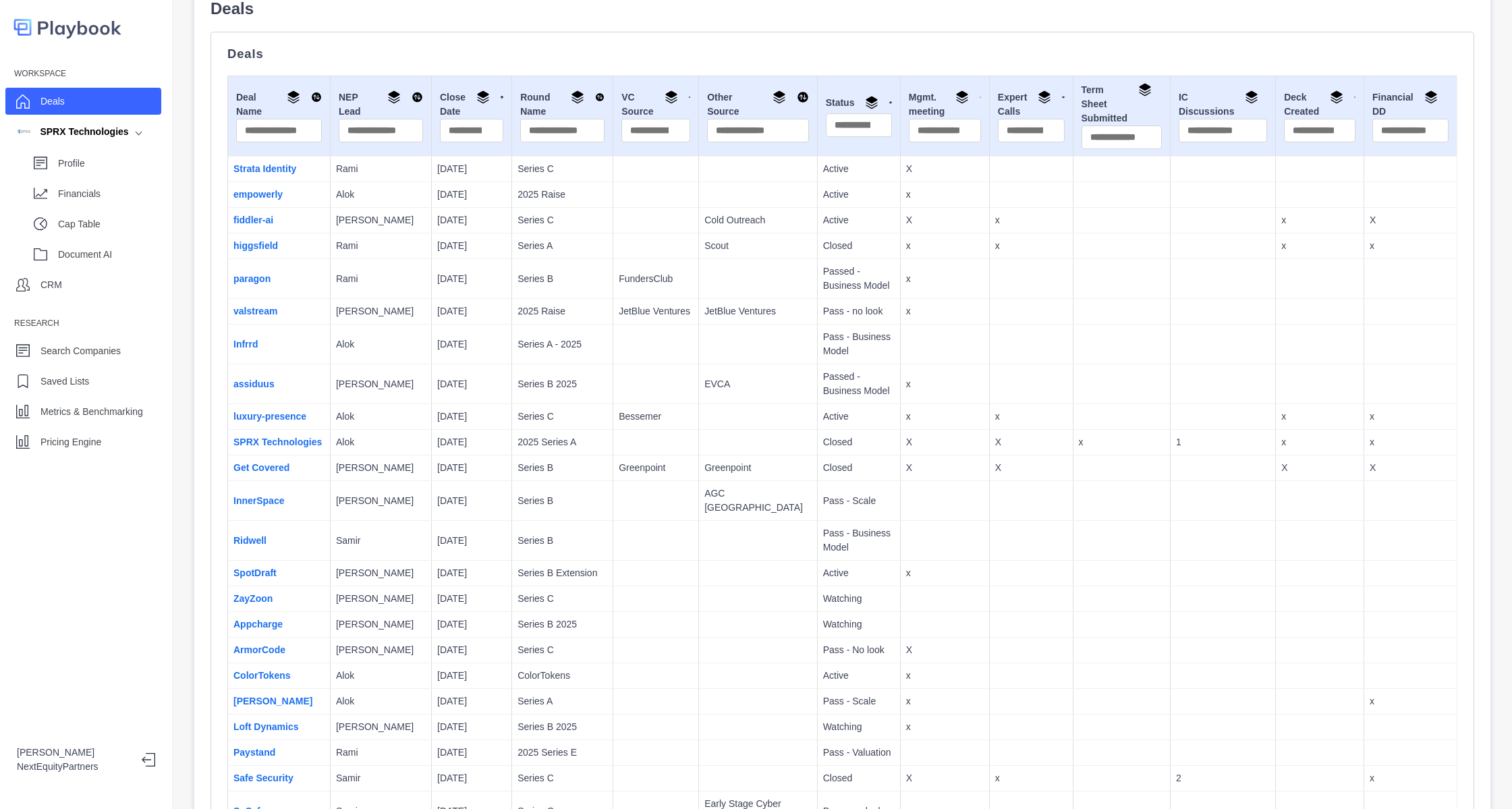
scroll to position [0, 0]
